Goal: Information Seeking & Learning: Learn about a topic

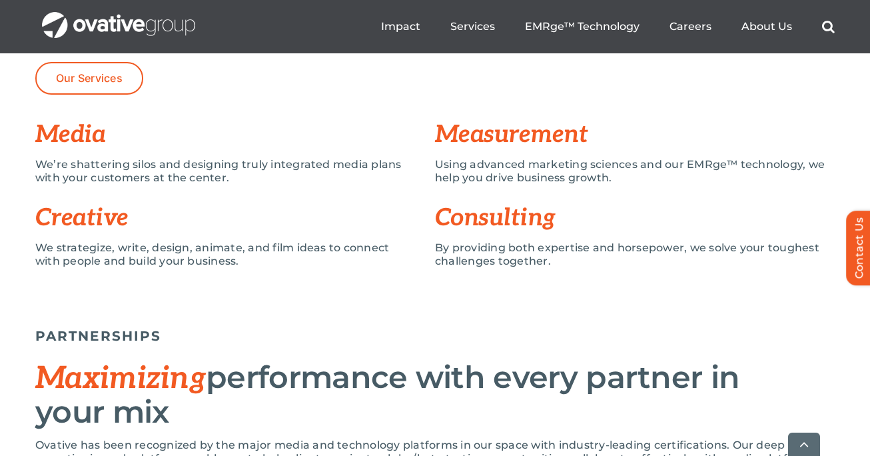
scroll to position [1183, 0]
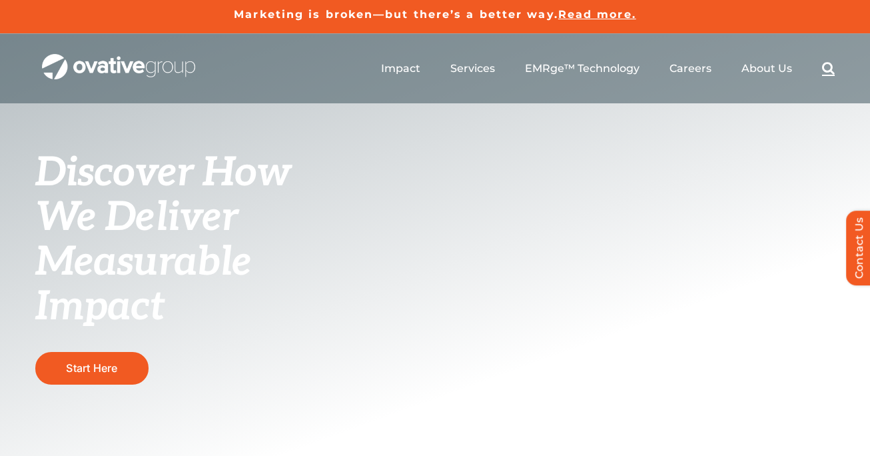
click at [826, 70] on link "Search" at bounding box center [828, 68] width 13 height 15
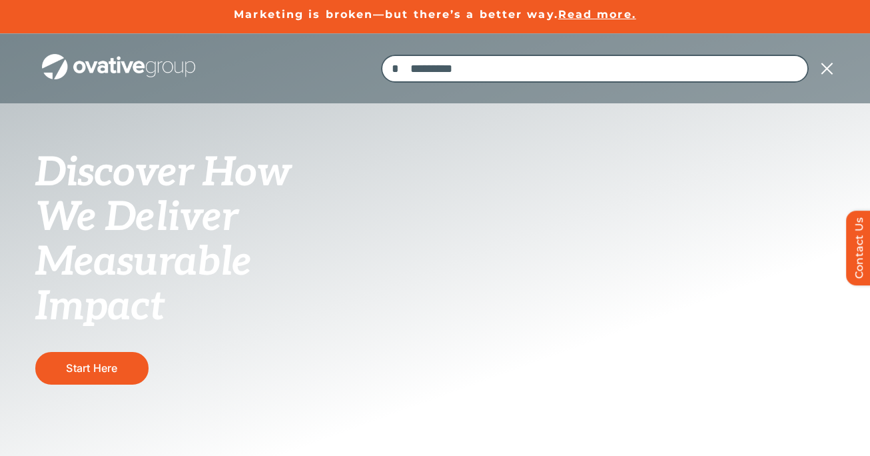
click at [595, 73] on input "Search for:" at bounding box center [595, 69] width 428 height 28
type input "********"
click at [381, 55] on input "*" at bounding box center [395, 69] width 28 height 28
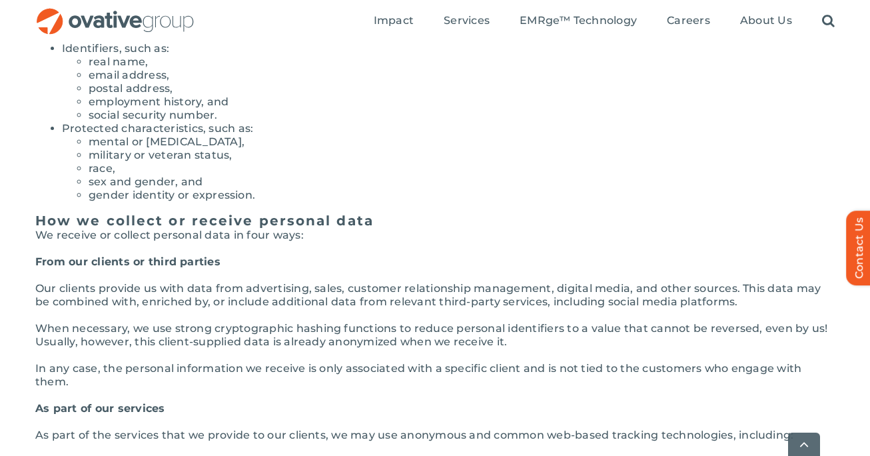
scroll to position [708, 0]
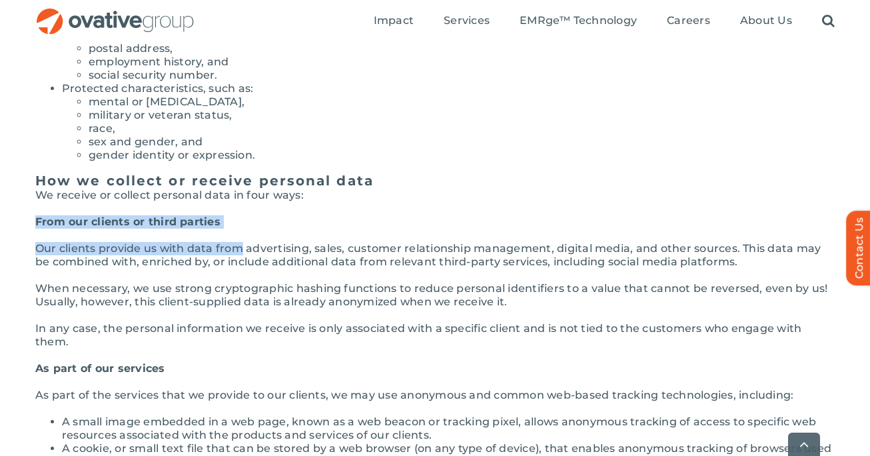
drag, startPoint x: 341, startPoint y: 195, endPoint x: 243, endPoint y: 251, distance: 113.2
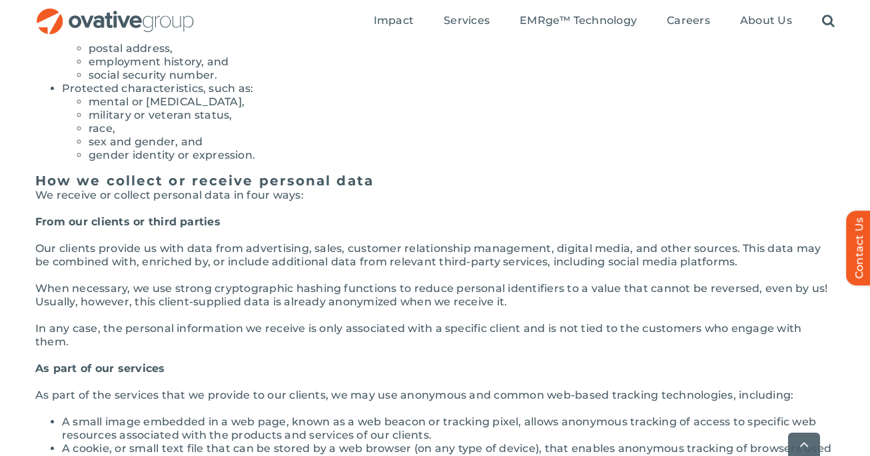
click at [246, 290] on p "When necessary, we use strong cryptographic hashing functions to reduce persona…" at bounding box center [435, 295] width 800 height 27
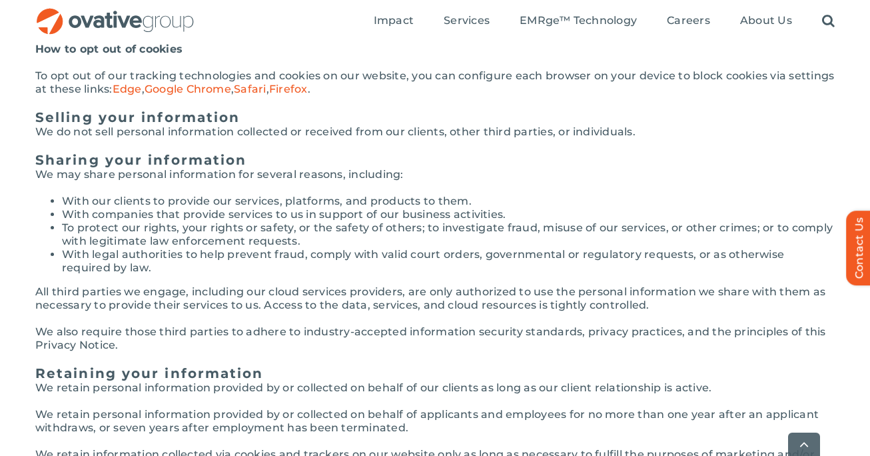
scroll to position [2206, 0]
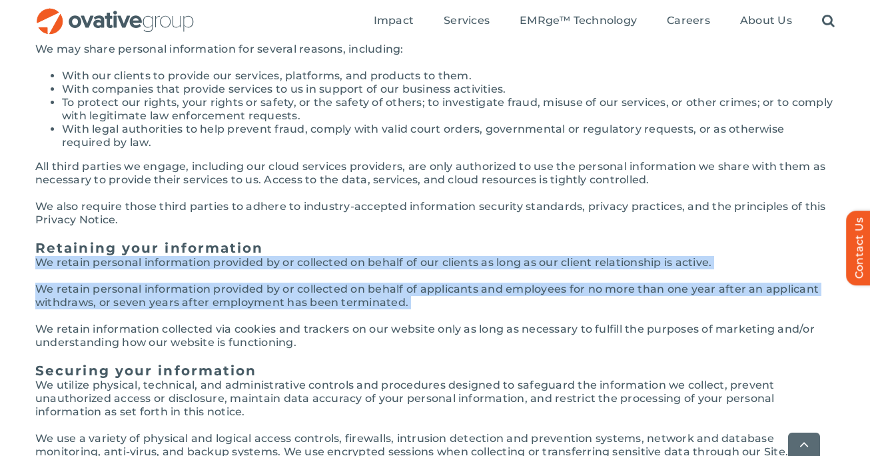
drag, startPoint x: 34, startPoint y: 263, endPoint x: 335, endPoint y: 328, distance: 308.2
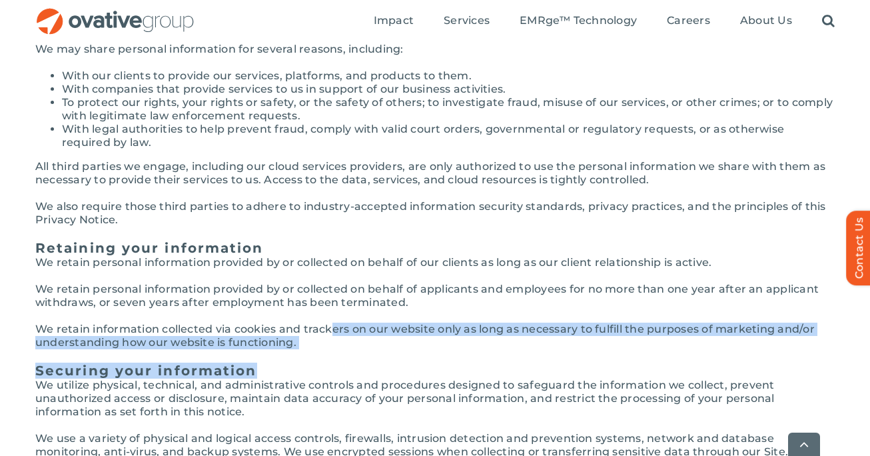
drag, startPoint x: 335, startPoint y: 328, endPoint x: 375, endPoint y: 375, distance: 61.5
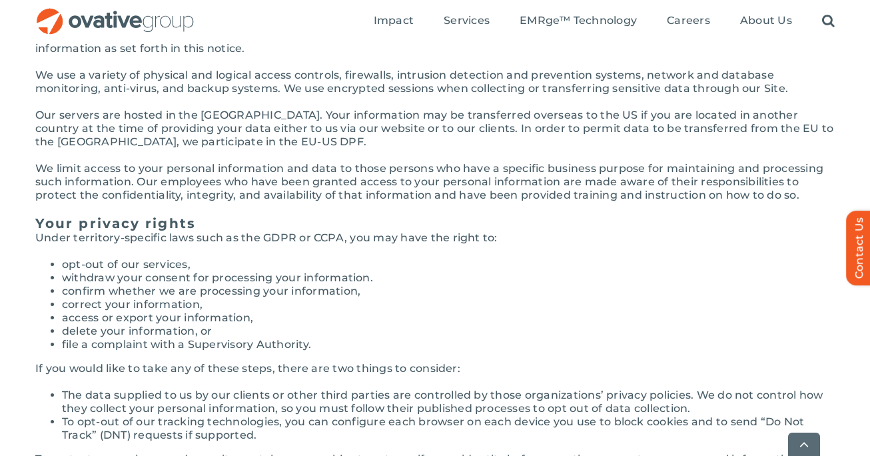
scroll to position [2590, 0]
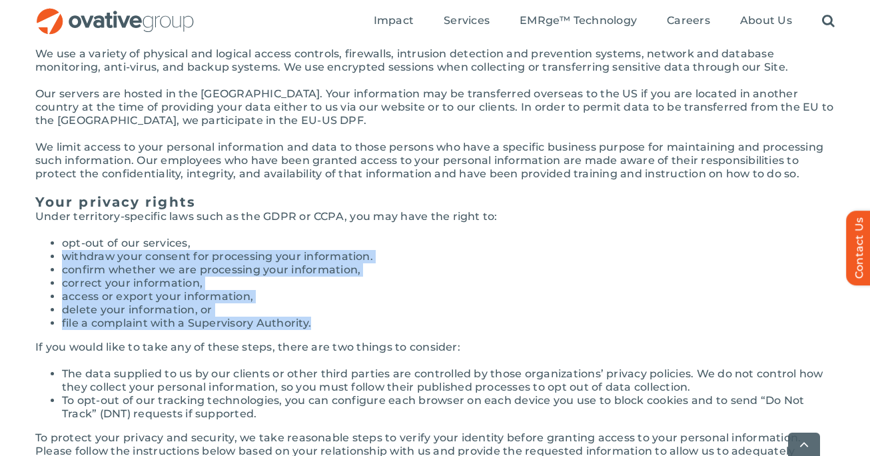
drag, startPoint x: 209, startPoint y: 240, endPoint x: 407, endPoint y: 325, distance: 215.5
click at [407, 325] on ul "opt-out of our services, withdraw your consent for processing your information.…" at bounding box center [435, 283] width 800 height 93
click at [407, 326] on li "file a complaint with a Supervisory Authority." at bounding box center [448, 323] width 773 height 13
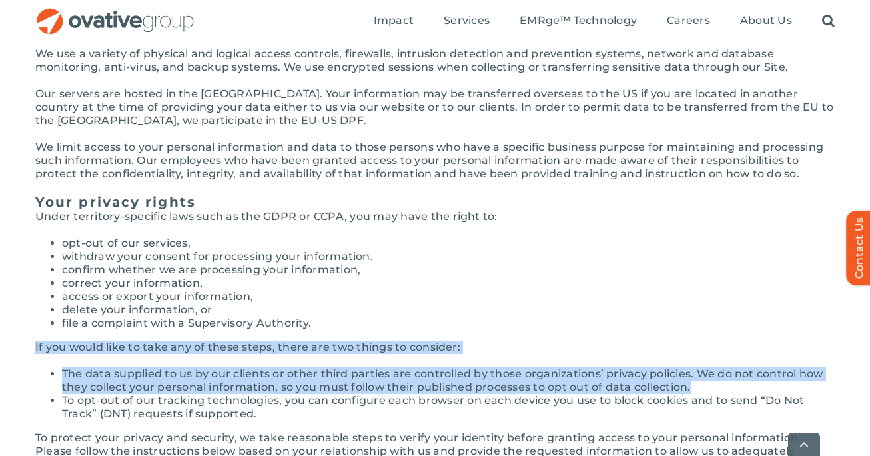
drag, startPoint x: 27, startPoint y: 348, endPoint x: 732, endPoint y: 382, distance: 705.9
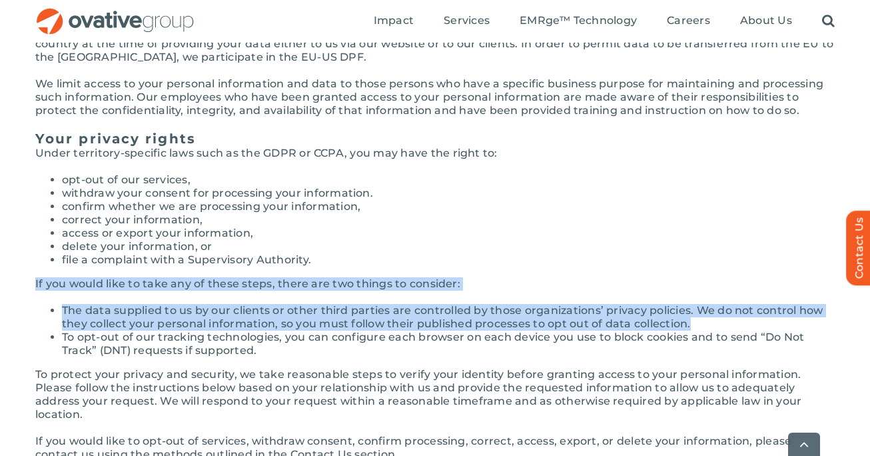
scroll to position [2714, 0]
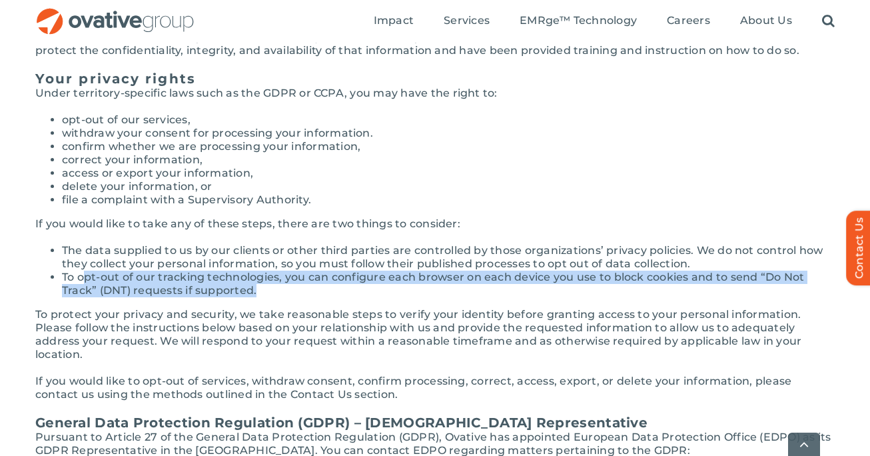
drag, startPoint x: 324, startPoint y: 287, endPoint x: 88, endPoint y: 283, distance: 235.9
click at [88, 283] on li "To opt-out of our tracking technologies, you can configure each browser on each…" at bounding box center [448, 284] width 773 height 27
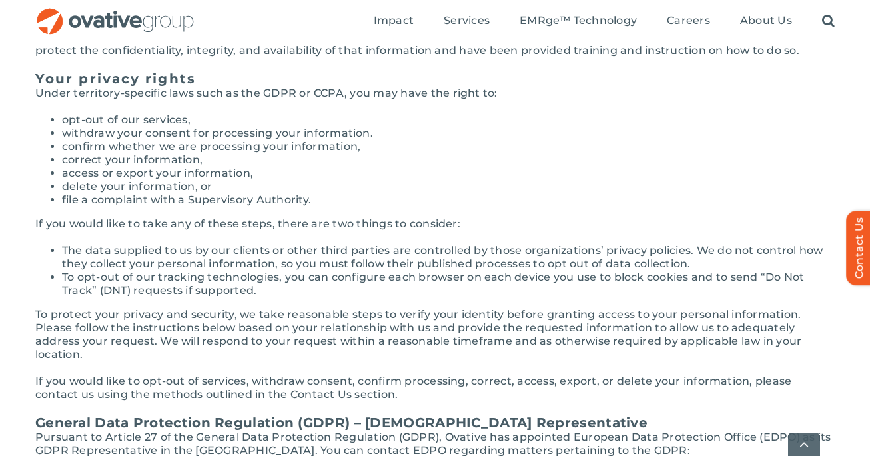
click at [206, 335] on p "To protect your privacy and security, we take reasonable steps to verify your i…" at bounding box center [435, 334] width 800 height 53
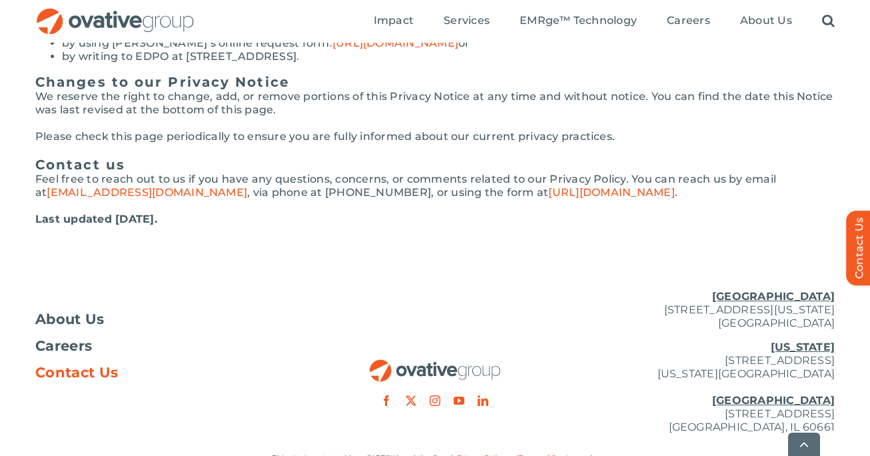
scroll to position [3189, 0]
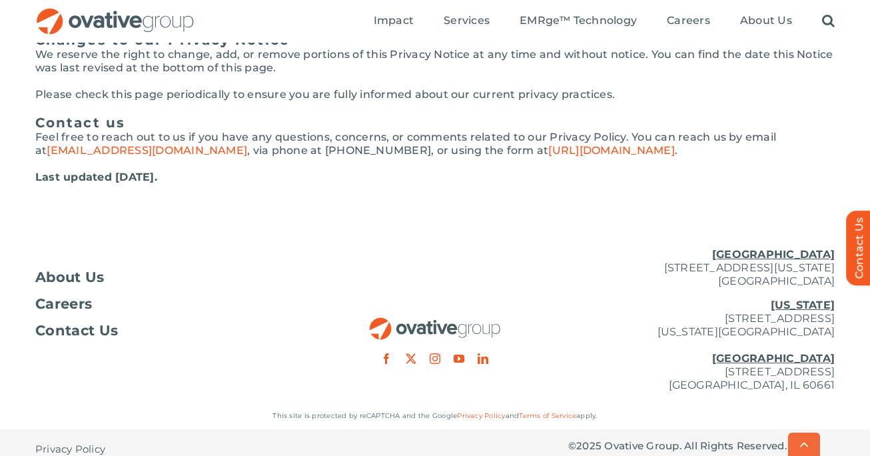
click at [812, 449] on link "Go to Top" at bounding box center [804, 443] width 32 height 23
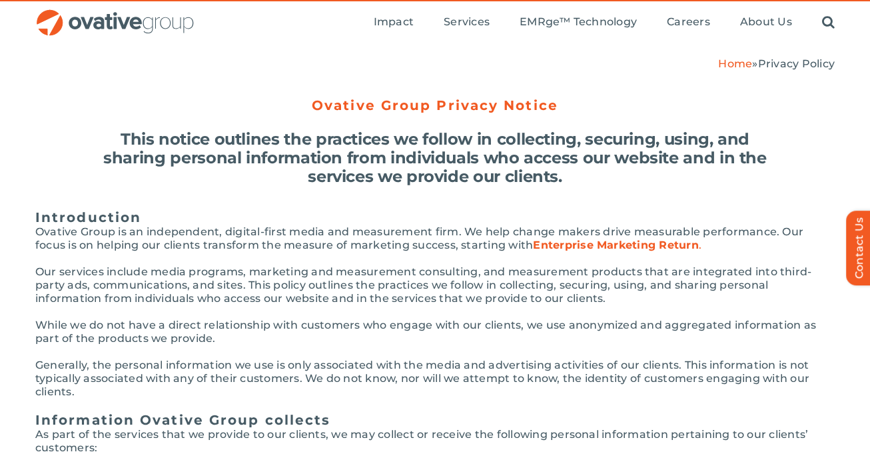
scroll to position [0, 0]
